Goal: Find specific page/section: Find specific page/section

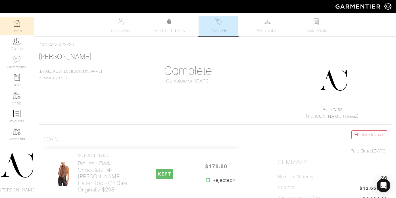
click at [19, 28] on link "Home" at bounding box center [17, 26] width 34 height 18
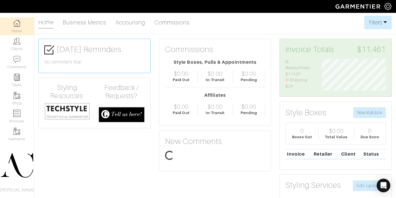
scroll to position [32, 72]
click at [124, 22] on link "Accounting" at bounding box center [130, 22] width 30 height 11
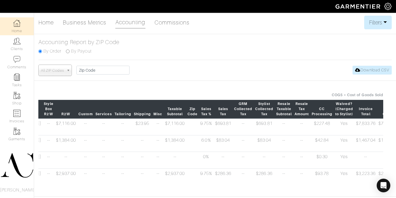
scroll to position [0, 216]
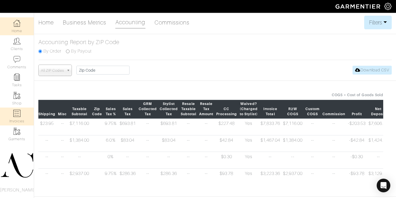
click at [18, 118] on link "Invoices" at bounding box center [17, 116] width 34 height 18
select select
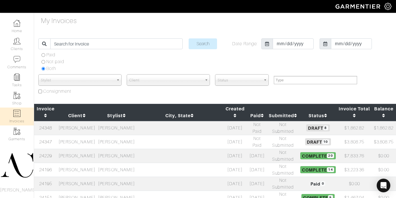
click at [97, 121] on td "[PERSON_NAME]" at bounding box center [76, 128] width 39 height 14
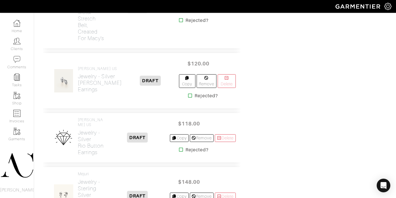
scroll to position [484, 0]
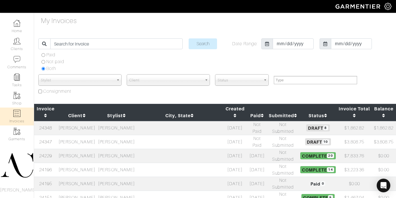
select select
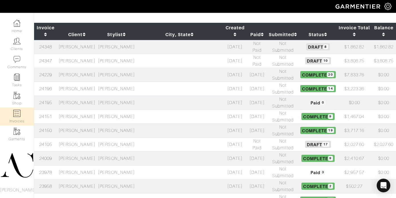
scroll to position [89, 0]
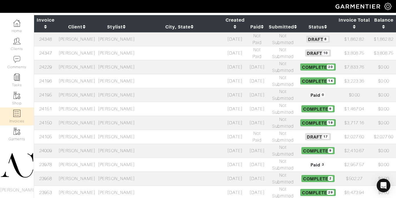
click at [97, 129] on td "[PERSON_NAME]" at bounding box center [76, 136] width 39 height 14
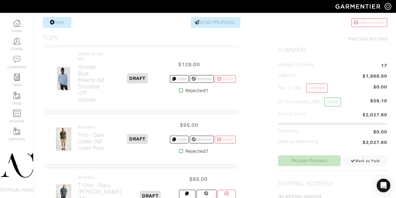
scroll to position [125, 0]
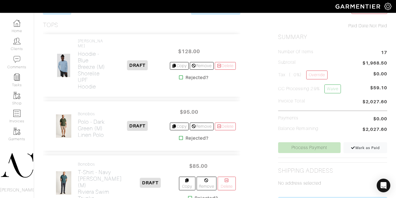
click at [179, 78] on icon at bounding box center [181, 77] width 4 height 5
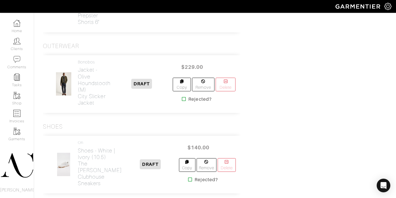
scroll to position [1177, 0]
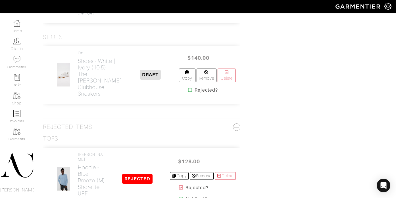
click at [188, 92] on icon at bounding box center [190, 89] width 4 height 5
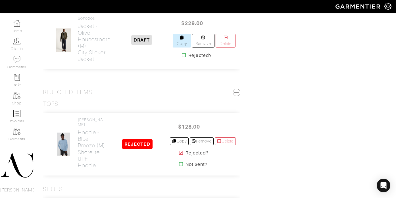
scroll to position [1114, 0]
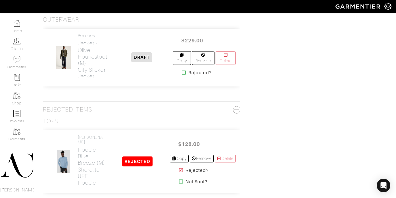
click at [182, 75] on icon at bounding box center [184, 72] width 4 height 5
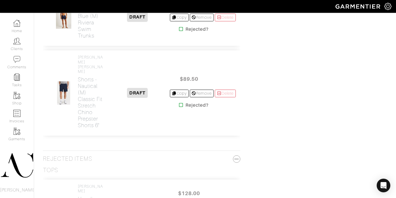
scroll to position [1057, 0]
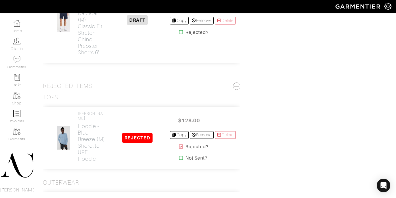
click at [179, 34] on icon at bounding box center [181, 32] width 4 height 5
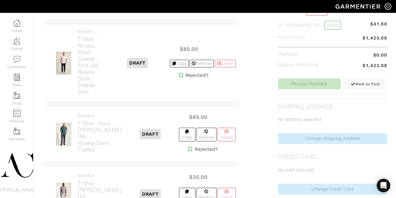
scroll to position [193, 0]
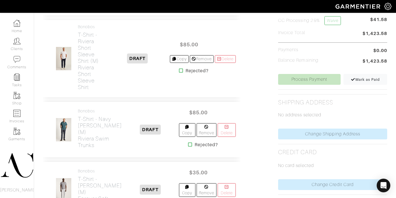
click at [64, 141] on img at bounding box center [64, 130] width 16 height 24
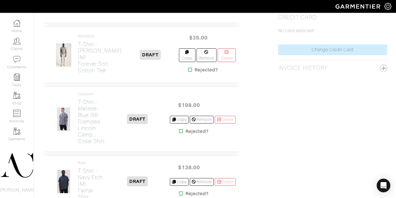
scroll to position [363, 0]
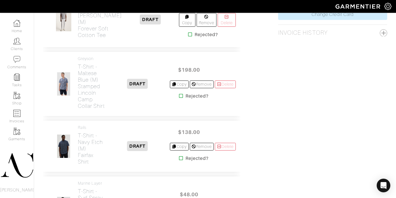
click at [188, 37] on icon at bounding box center [190, 34] width 4 height 5
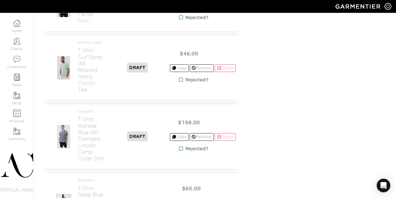
scroll to position [437, 0]
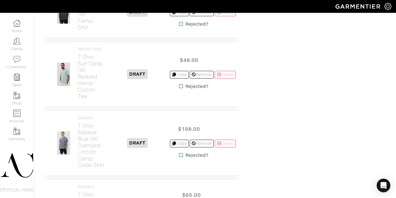
click at [179, 88] on icon at bounding box center [181, 86] width 4 height 5
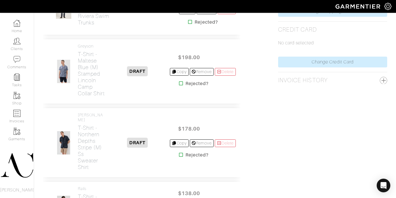
scroll to position [343, 0]
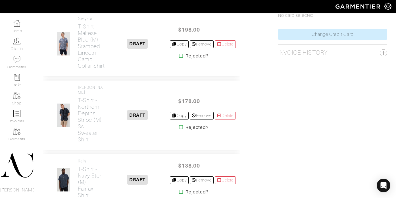
click at [179, 58] on icon at bounding box center [181, 55] width 4 height 5
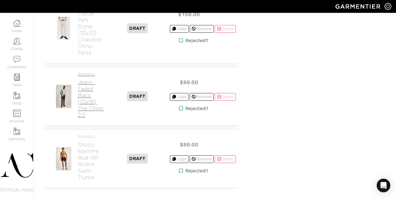
scroll to position [670, 0]
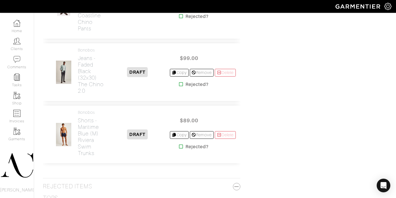
click at [179, 148] on icon at bounding box center [181, 146] width 4 height 5
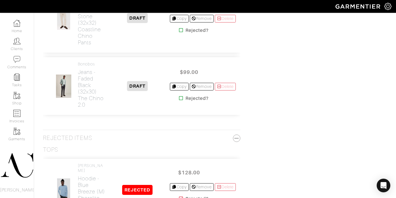
scroll to position [647, 0]
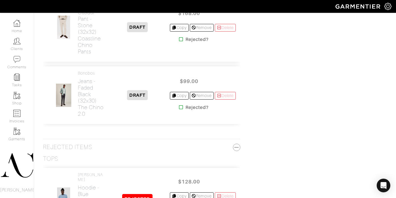
click at [179, 109] on icon at bounding box center [181, 107] width 4 height 5
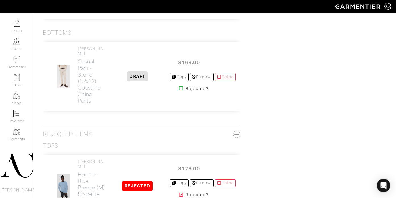
scroll to position [592, 0]
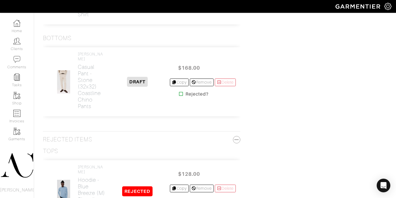
click at [179, 96] on icon at bounding box center [181, 93] width 4 height 5
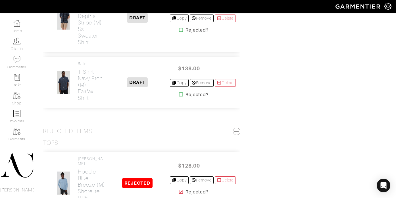
scroll to position [536, 0]
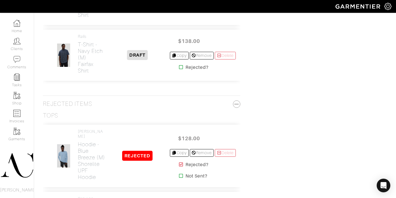
click at [179, 69] on icon at bounding box center [181, 67] width 4 height 5
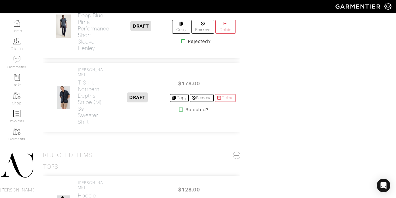
scroll to position [469, 0]
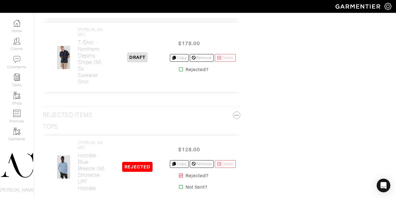
click at [179, 72] on icon at bounding box center [181, 69] width 4 height 5
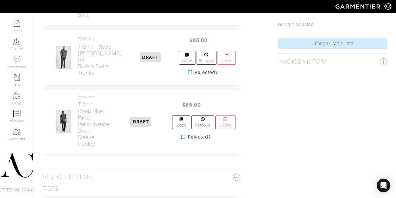
scroll to position [333, 0]
click at [188, 75] on icon at bounding box center [190, 72] width 4 height 5
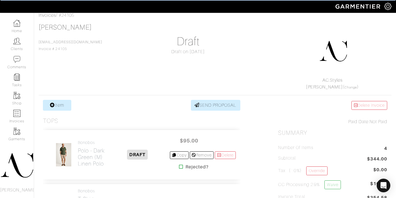
scroll to position [115, 0]
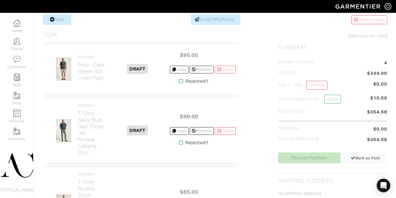
click at [179, 83] on icon at bounding box center [181, 81] width 4 height 5
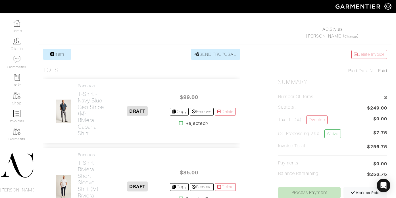
scroll to position [128, 0]
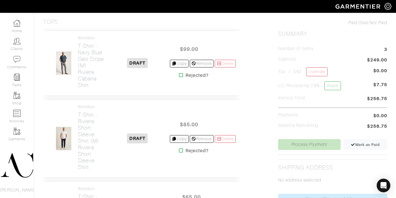
click at [179, 77] on icon at bounding box center [181, 75] width 4 height 5
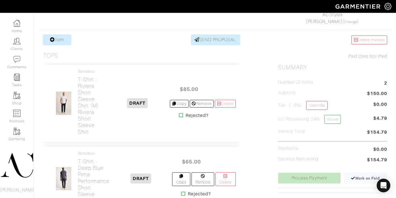
scroll to position [141, 0]
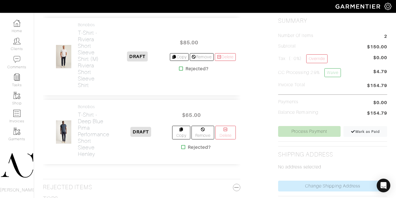
click at [179, 68] on icon at bounding box center [181, 68] width 4 height 5
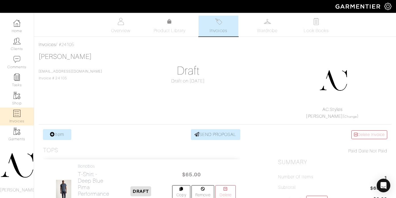
click at [19, 113] on img at bounding box center [16, 113] width 7 height 7
select select
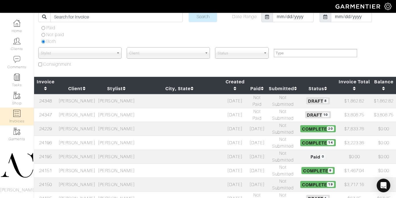
scroll to position [64, 0]
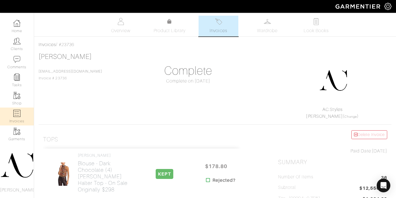
click at [18, 111] on img at bounding box center [16, 113] width 7 height 7
select select
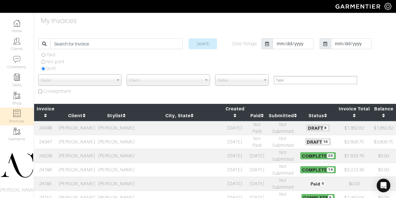
click at [86, 135] on td "[PERSON_NAME]" at bounding box center [76, 142] width 39 height 14
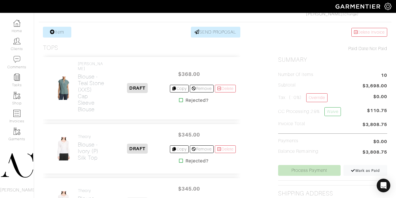
scroll to position [84, 0]
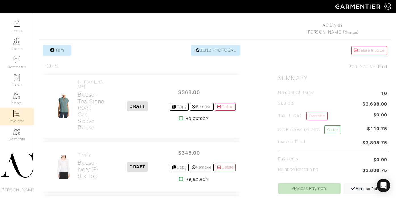
click at [21, 109] on link "Invoices" at bounding box center [17, 116] width 34 height 18
select select
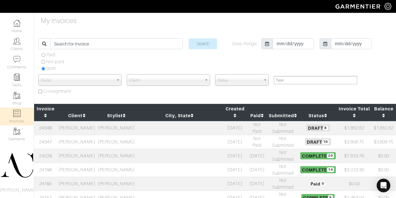
click at [89, 148] on td "[PERSON_NAME]" at bounding box center [76, 155] width 39 height 14
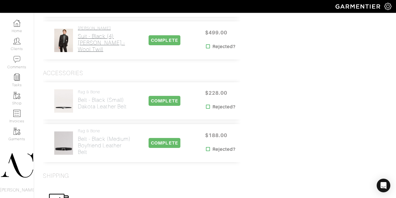
scroll to position [931, 0]
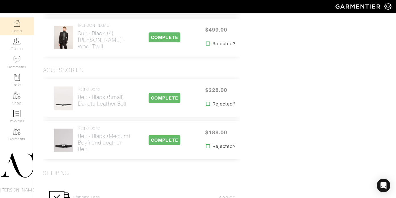
click at [16, 24] on img at bounding box center [16, 23] width 7 height 7
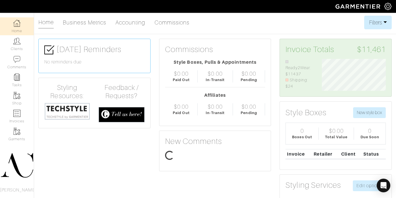
scroll to position [32, 72]
